Goal: Information Seeking & Learning: Find specific page/section

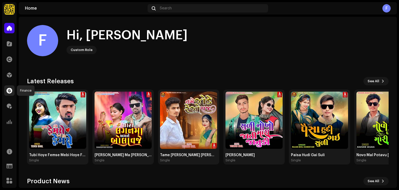
click at [6, 89] on span at bounding box center [9, 90] width 6 height 4
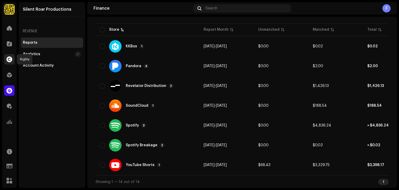
click at [6, 58] on div at bounding box center [9, 59] width 10 height 10
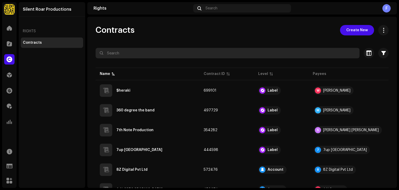
click at [135, 52] on input "text" at bounding box center [228, 53] width 264 height 10
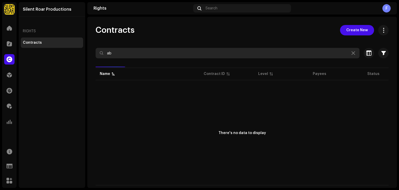
type input "a"
type input "T"
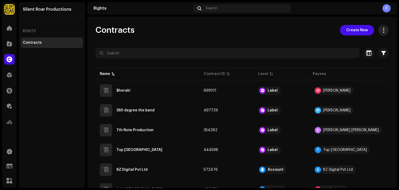
click at [382, 29] on span "button" at bounding box center [383, 30] width 5 height 4
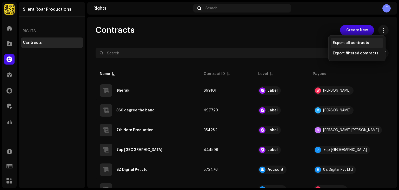
click at [361, 42] on span "Export all contracts" at bounding box center [351, 43] width 36 height 4
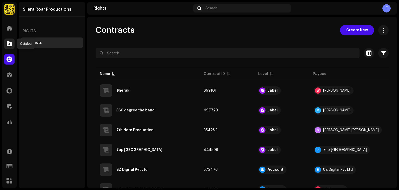
click at [7, 43] on span at bounding box center [9, 44] width 5 height 4
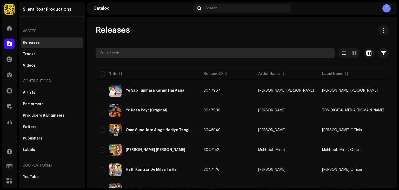
click at [122, 53] on input "text" at bounding box center [215, 53] width 239 height 10
paste input "Hi-Tech [DEMOGRAPHIC_DATA] Naat"
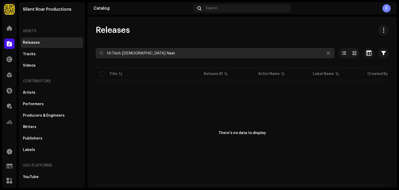
drag, startPoint x: 155, startPoint y: 53, endPoint x: 64, endPoint y: 44, distance: 90.9
click at [67, 45] on div "Silent Roar Productions Home Catalog Rights Distribution Finance Royalties Anal…" at bounding box center [199, 95] width 399 height 190
paste input "Sinoxis Music Group"
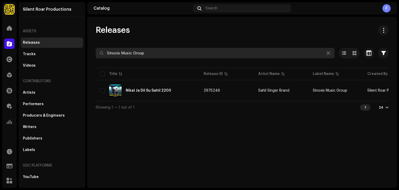
click at [107, 53] on input "Sinoxis Music Group" at bounding box center [215, 53] width 239 height 10
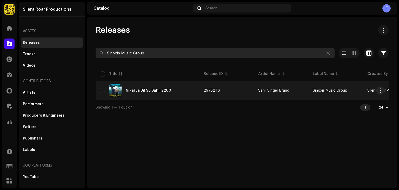
type input "Sinoxis Music Group"
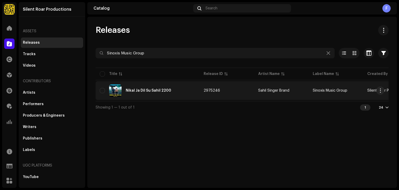
click at [162, 87] on div "Nikal Ja Dil Su Sahil 2200" at bounding box center [148, 90] width 96 height 12
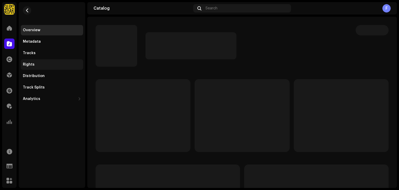
click at [31, 65] on div "Rights" at bounding box center [29, 64] width 12 height 4
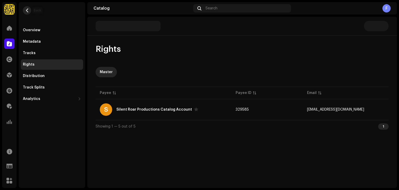
click at [28, 9] on span "button" at bounding box center [27, 10] width 4 height 4
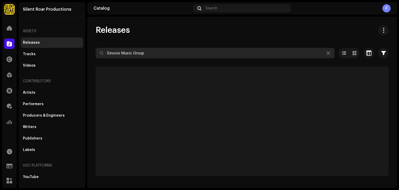
click at [168, 55] on input "Sinoxis Music Group" at bounding box center [215, 53] width 239 height 10
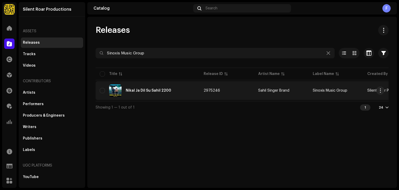
click at [137, 89] on div "Nikal Ja Dil Su Sahil 2200" at bounding box center [148, 91] width 45 height 4
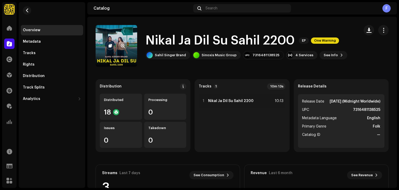
click at [114, 63] on re-a-cover at bounding box center [117, 46] width 42 height 42
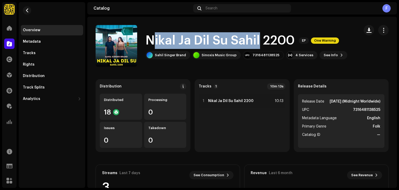
drag, startPoint x: 150, startPoint y: 40, endPoint x: 261, endPoint y: 40, distance: 110.5
click at [261, 40] on h1 "Nikal Ja Dil Su Sahil 2200" at bounding box center [220, 40] width 149 height 17
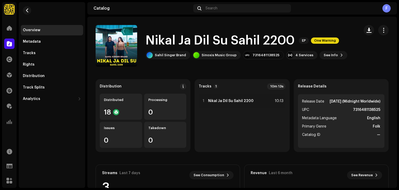
click at [258, 64] on div "Nikal Ja Dil [PERSON_NAME] 2200 EP One Warning [PERSON_NAME] Brand Sinoxis Musi…" at bounding box center [226, 46] width 260 height 42
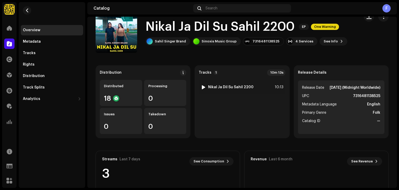
scroll to position [26, 0]
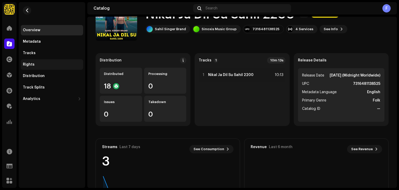
click at [43, 62] on div "Rights" at bounding box center [52, 64] width 58 height 4
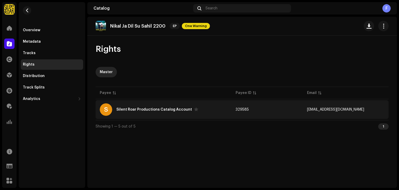
click at [143, 114] on div "S Silent Roar Productions Catalog Account" at bounding box center [164, 109] width 128 height 12
